Goal: Communication & Community: Answer question/provide support

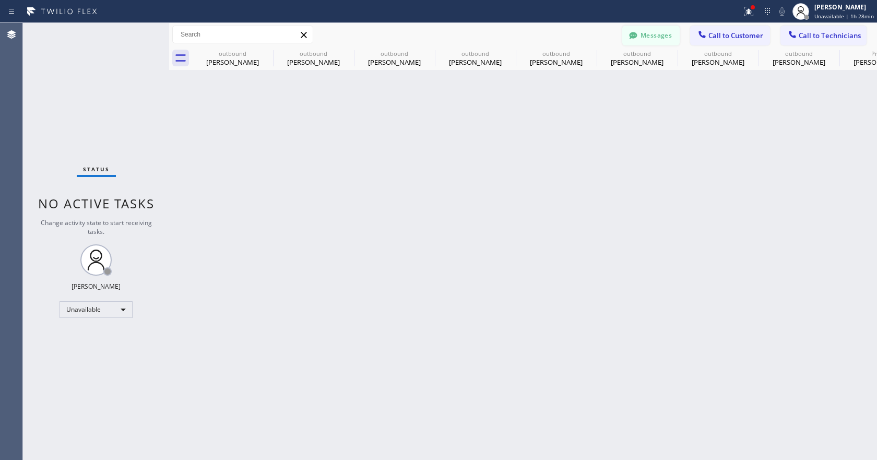
click at [642, 28] on button "Messages" at bounding box center [650, 36] width 57 height 20
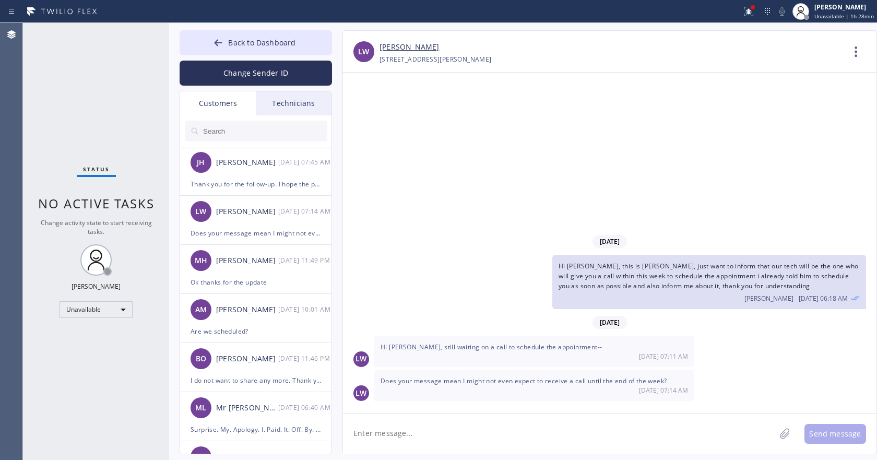
click at [409, 43] on link "[PERSON_NAME]" at bounding box center [408, 47] width 59 height 12
drag, startPoint x: 272, startPoint y: 47, endPoint x: 316, endPoint y: 41, distance: 44.8
click at [271, 47] on button "Back to Dashboard" at bounding box center [255, 42] width 152 height 25
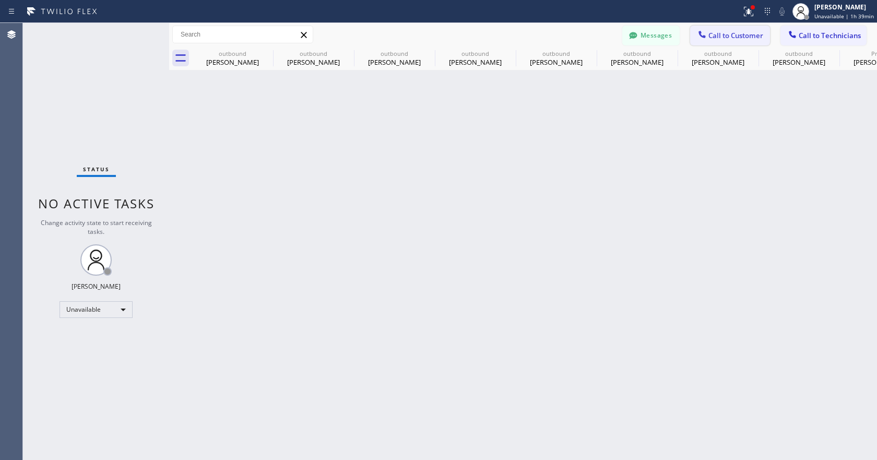
click at [744, 38] on span "Call to Customer" at bounding box center [735, 35] width 55 height 9
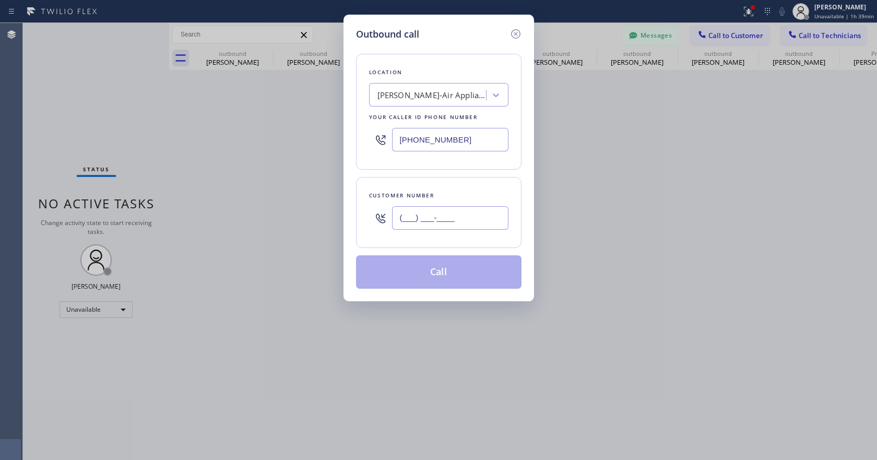
click at [427, 226] on input "(___) ___-____" at bounding box center [450, 217] width 116 height 23
paste input "330) 383-1954"
type input "[PHONE_NUMBER]"
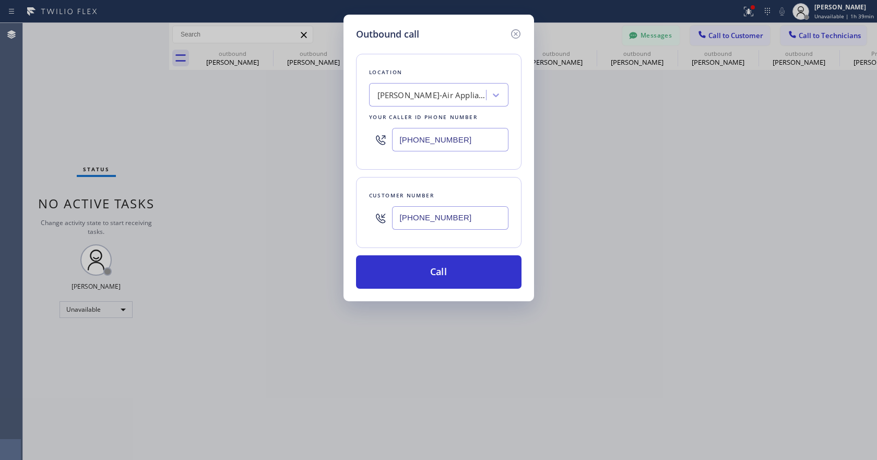
click at [418, 140] on input "[PHONE_NUMBER]" at bounding box center [450, 139] width 116 height 23
paste input "561-9445"
paste input "561) 944-5552"
click at [483, 174] on div "Location Search location Your caller id phone number [PHONE_NUMBER] Customer nu…" at bounding box center [438, 164] width 165 height 247
click at [401, 139] on input "[PHONE_NUMBER]" at bounding box center [450, 139] width 116 height 23
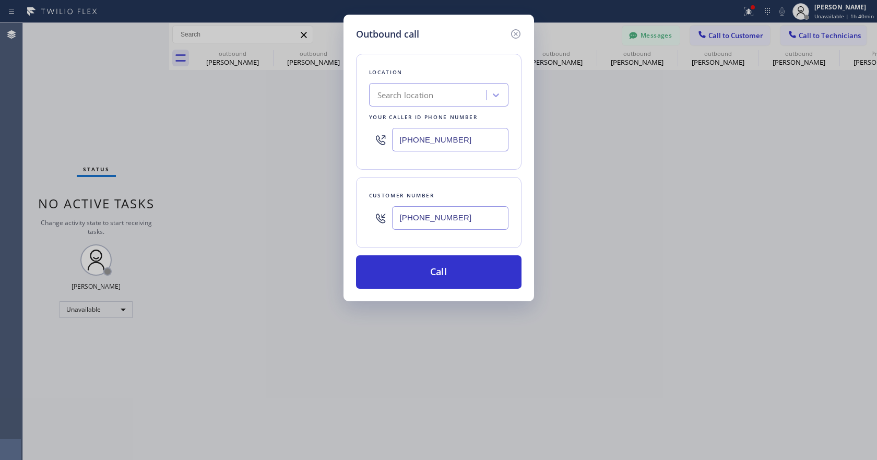
paste input "561) 944-555"
type input "[PHONE_NUMBER]"
click at [437, 265] on button "Call" at bounding box center [438, 271] width 165 height 33
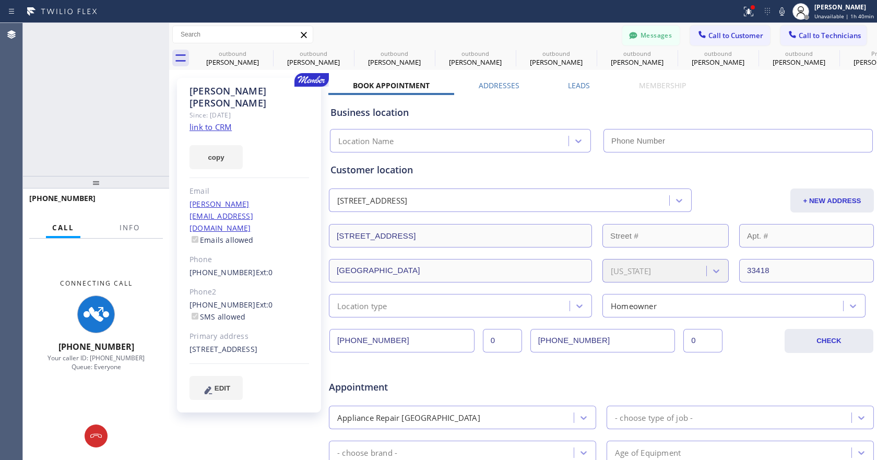
type input "[PHONE_NUMBER]"
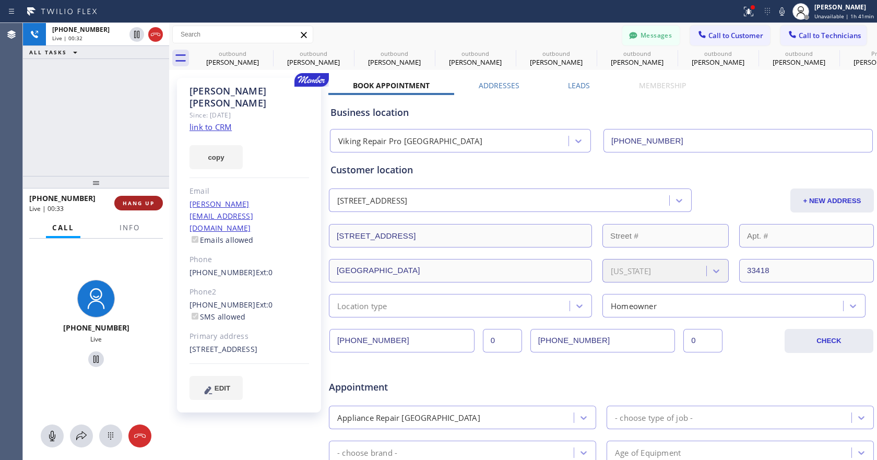
click at [149, 208] on button "HANG UP" at bounding box center [138, 203] width 49 height 15
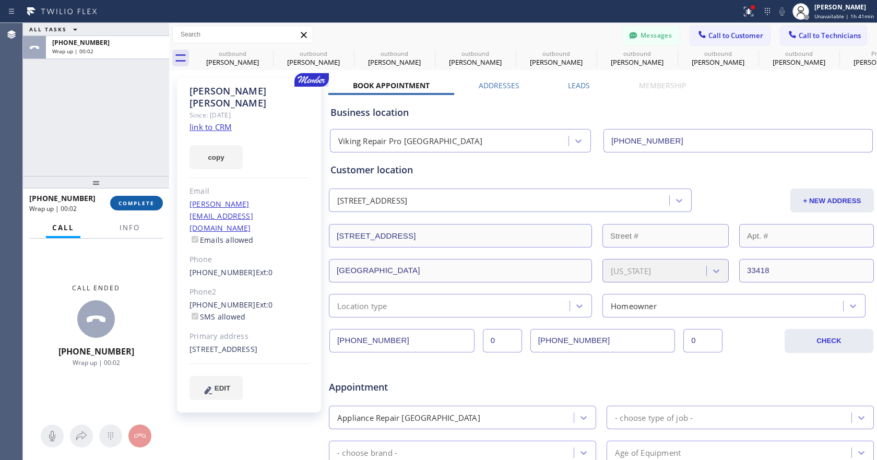
click at [134, 205] on span "COMPLETE" at bounding box center [136, 202] width 36 height 7
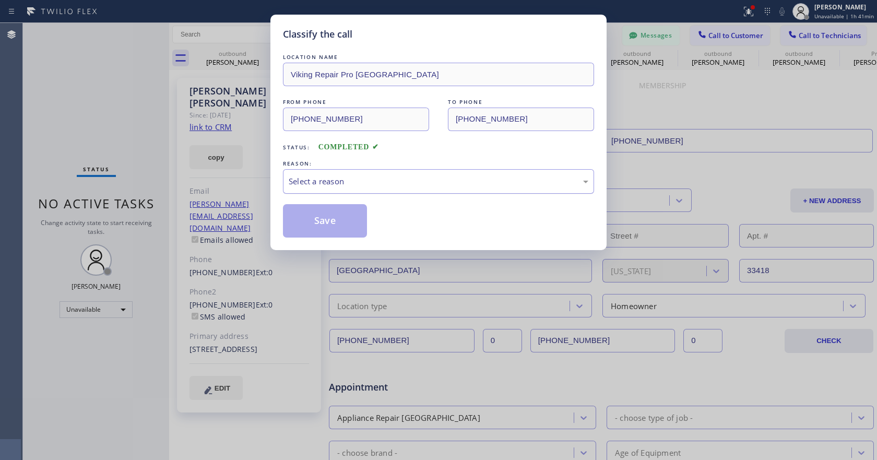
click at [356, 173] on div "Select a reason" at bounding box center [438, 181] width 311 height 25
drag, startPoint x: 348, startPoint y: 219, endPoint x: 336, endPoint y: 208, distance: 16.2
click at [331, 206] on button "Save" at bounding box center [325, 220] width 84 height 33
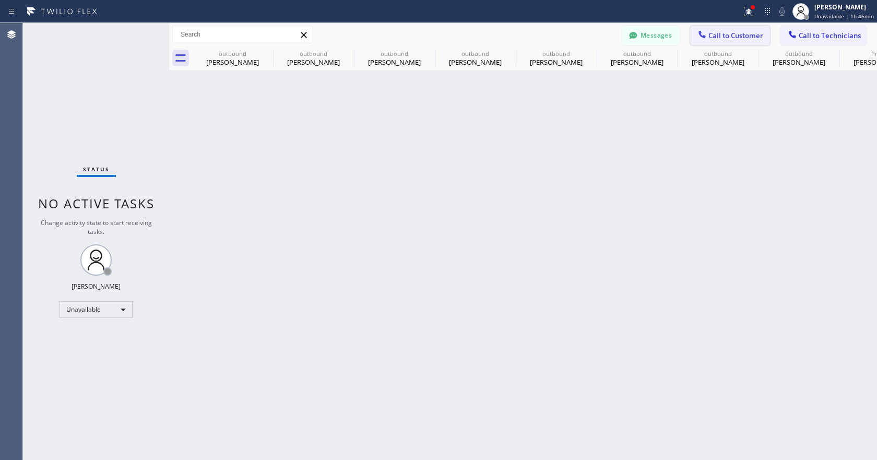
click at [743, 34] on span "Call to Customer" at bounding box center [735, 35] width 55 height 9
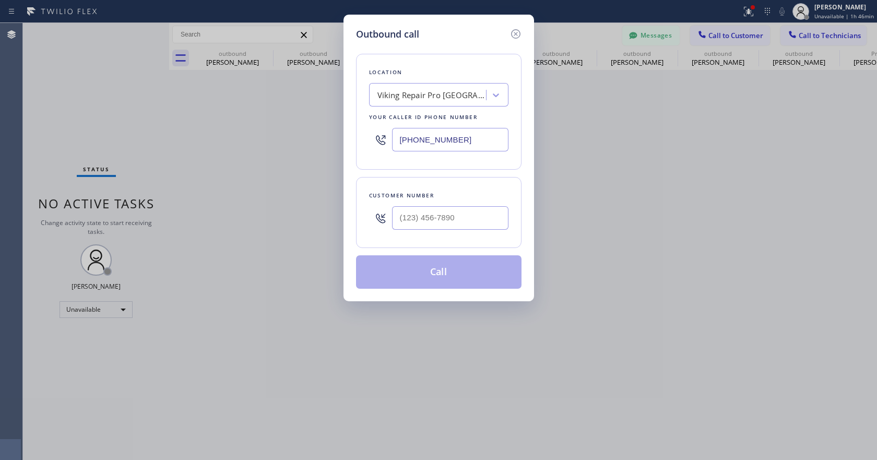
click at [424, 141] on input "[PHONE_NUMBER]" at bounding box center [450, 139] width 116 height 23
paste input "714) 855-4254"
type input "[PHONE_NUMBER]"
click at [429, 219] on input "(___) ___-____" at bounding box center [450, 217] width 116 height 23
paste input "908) 531-0611"
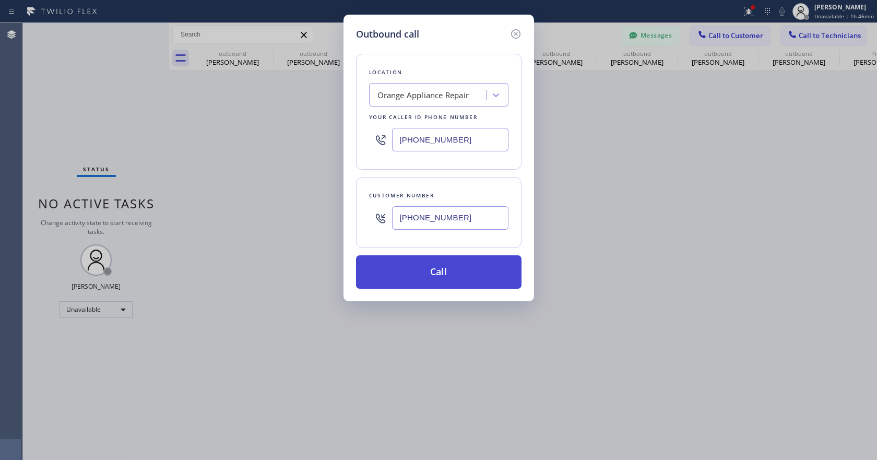
type input "[PHONE_NUMBER]"
click at [436, 271] on button "Call" at bounding box center [438, 271] width 165 height 33
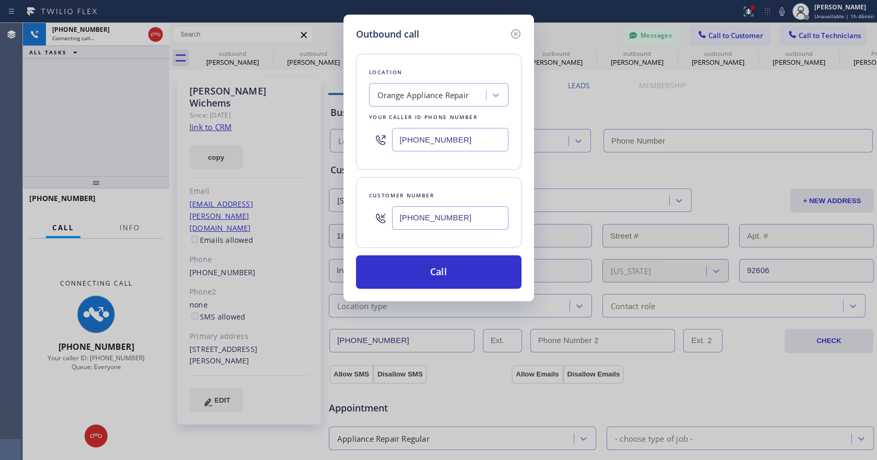
type input "[PHONE_NUMBER]"
click at [513, 32] on icon at bounding box center [515, 34] width 13 height 13
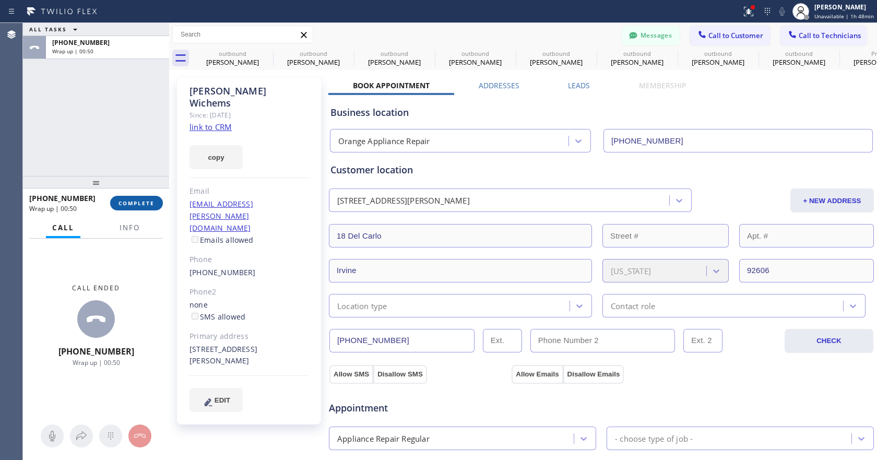
click at [138, 205] on span "COMPLETE" at bounding box center [136, 202] width 36 height 7
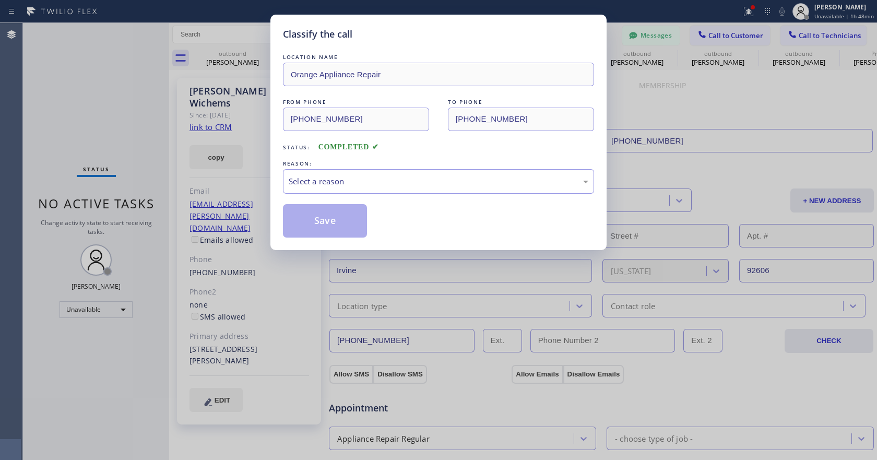
click at [362, 166] on div "REASON:" at bounding box center [438, 163] width 311 height 11
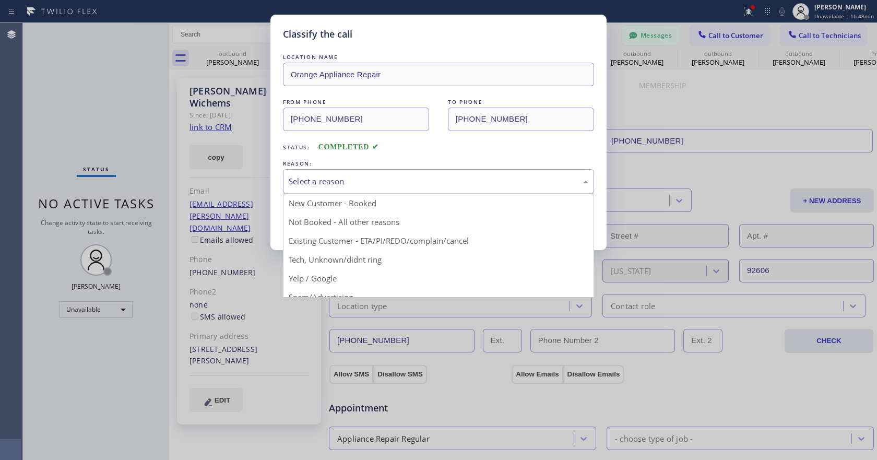
click at [362, 182] on div "Select a reason" at bounding box center [438, 181] width 299 height 12
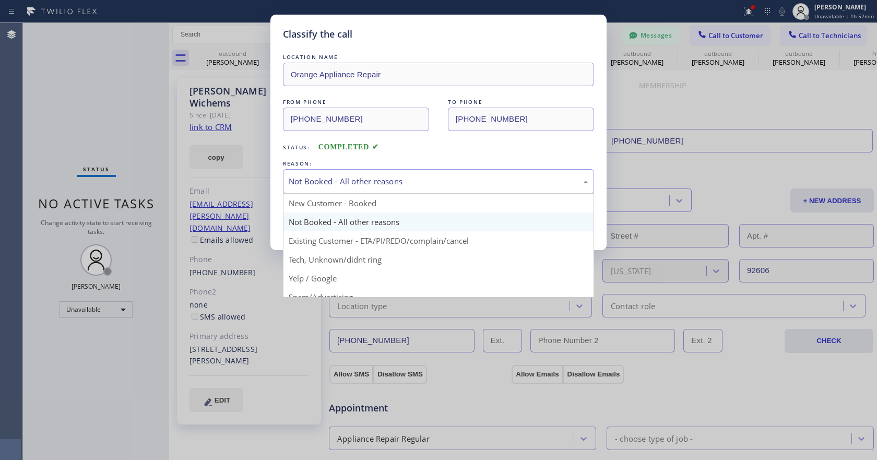
drag, startPoint x: 377, startPoint y: 181, endPoint x: 380, endPoint y: 190, distance: 9.7
click at [378, 180] on div "Not Booked - All other reasons" at bounding box center [438, 181] width 299 height 12
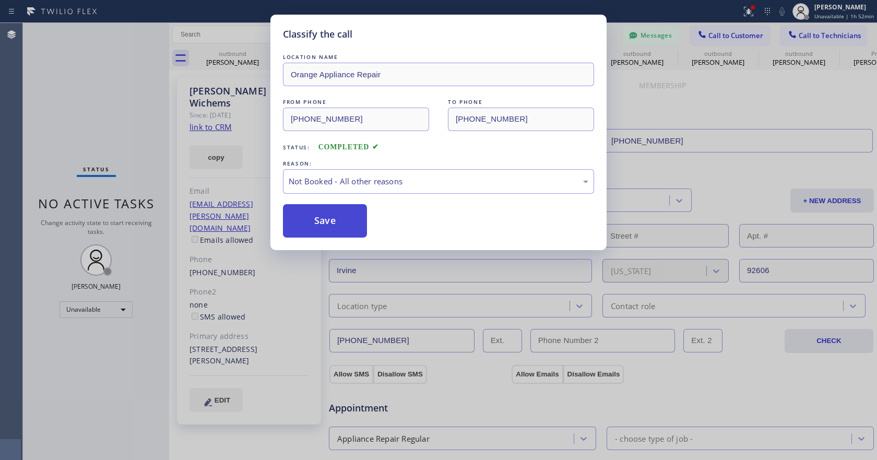
click at [350, 214] on button "Save" at bounding box center [325, 220] width 84 height 33
